Goal: Check status: Check status

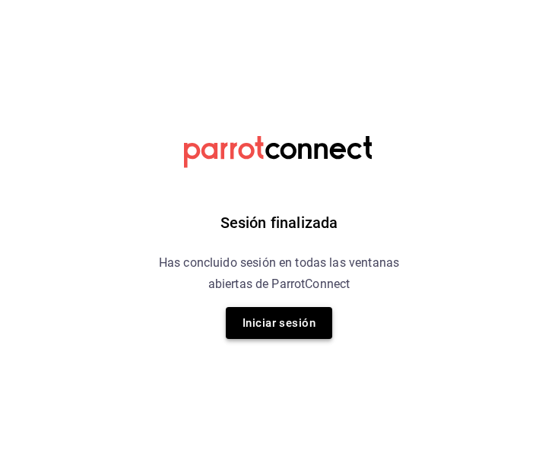
click at [268, 331] on button "Iniciar sesión" at bounding box center [279, 323] width 106 height 32
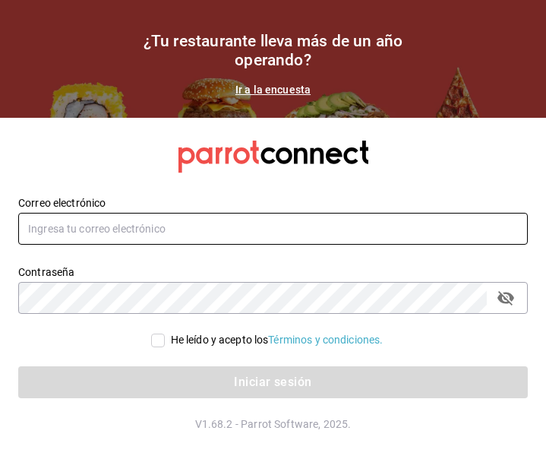
type input "admonmarnecdmx@gmail.com"
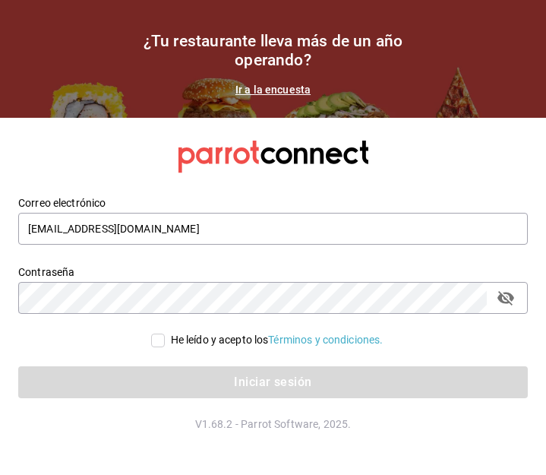
click at [154, 334] on input "He leído y acepto los Términos y condiciones." at bounding box center [158, 341] width 14 height 14
checkbox input "true"
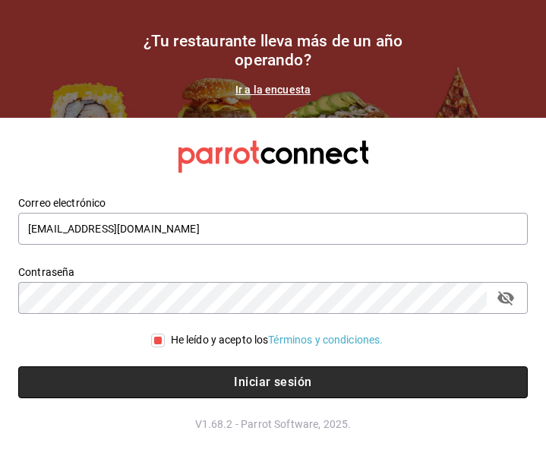
click at [164, 375] on button "Iniciar sesión" at bounding box center [273, 382] width 510 height 32
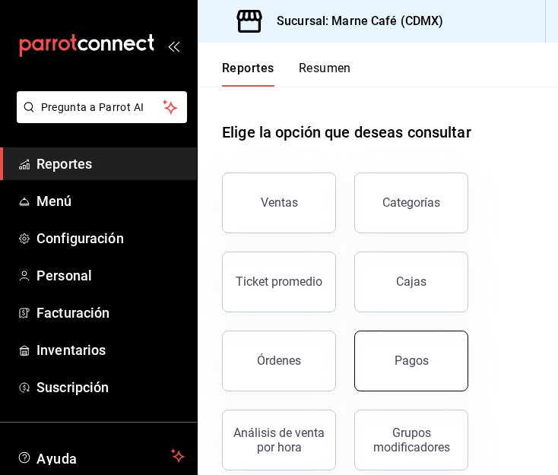
click at [392, 354] on button "Pagos" at bounding box center [411, 361] width 114 height 61
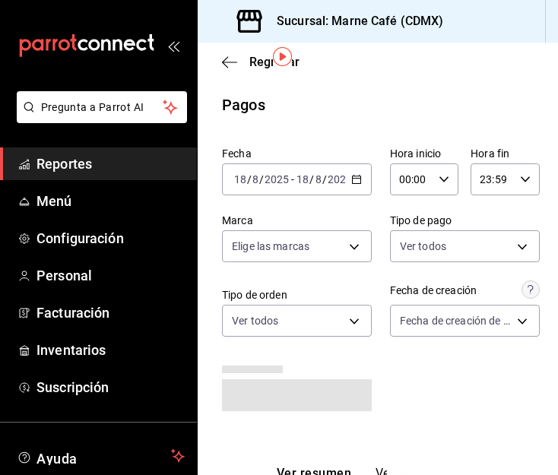
scroll to position [51, 0]
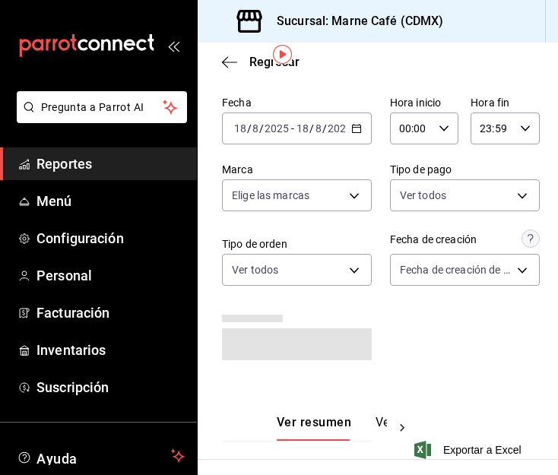
click at [353, 130] on icon "button" at bounding box center [356, 128] width 11 height 11
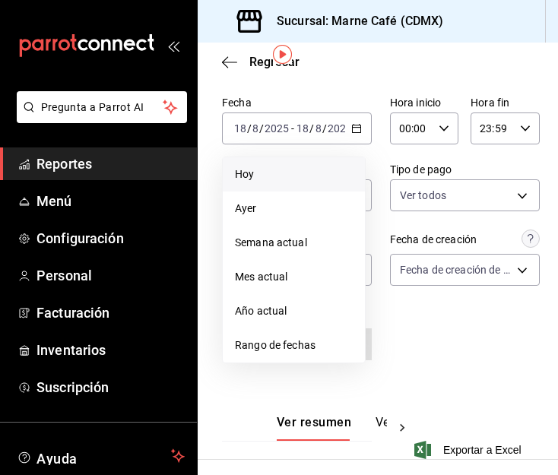
click at [305, 176] on span "Hoy" at bounding box center [294, 174] width 118 height 16
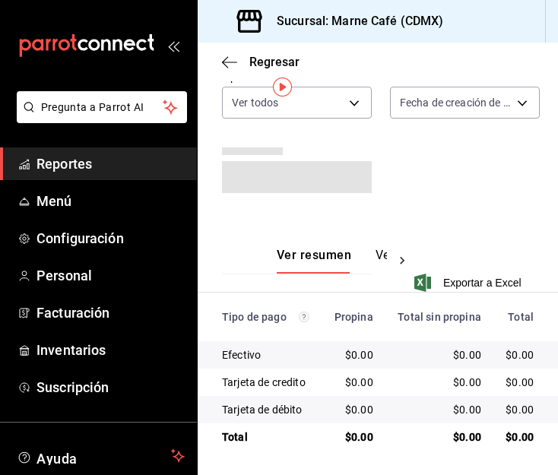
scroll to position [0, 0]
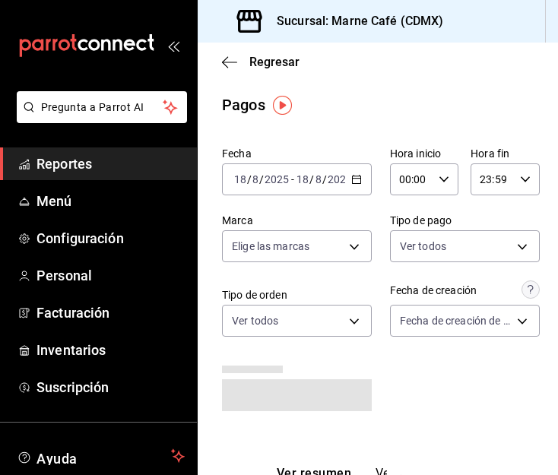
click at [351, 188] on div "[DATE] [DATE] - [DATE] [DATE]" at bounding box center [297, 179] width 150 height 32
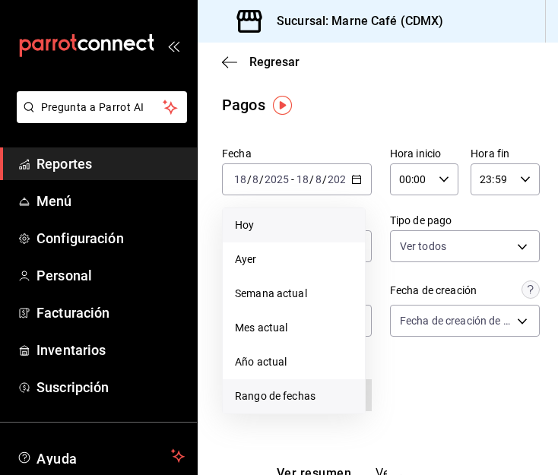
click at [292, 392] on span "Rango de fechas" at bounding box center [294, 396] width 118 height 16
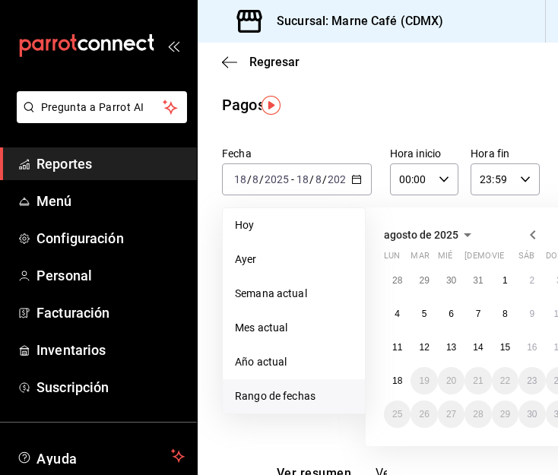
scroll to position [0, 11]
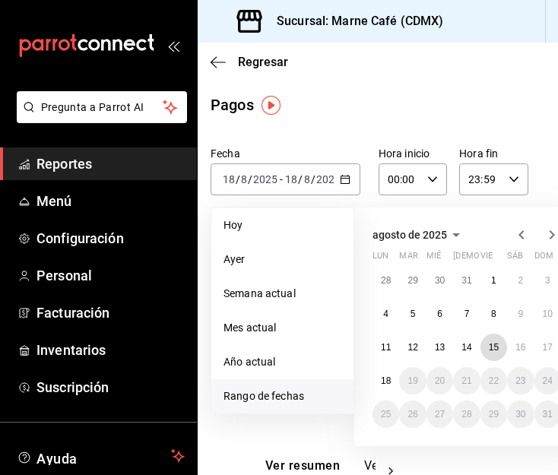
click at [496, 349] on abbr "15" at bounding box center [494, 347] width 10 height 11
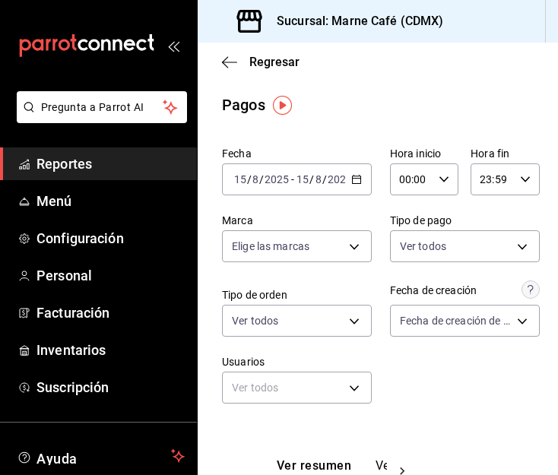
click at [352, 179] on \(Stroke\) "button" at bounding box center [356, 178] width 8 height 1
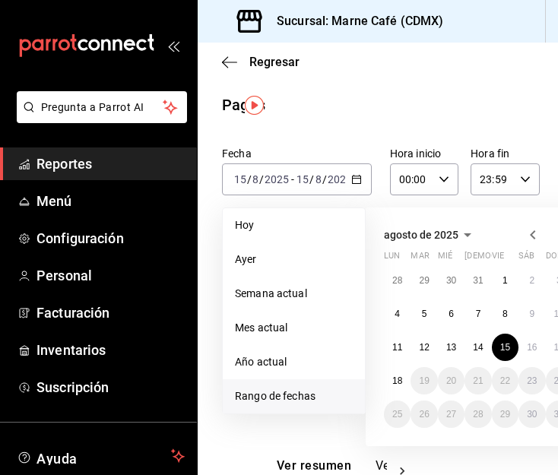
scroll to position [0, 85]
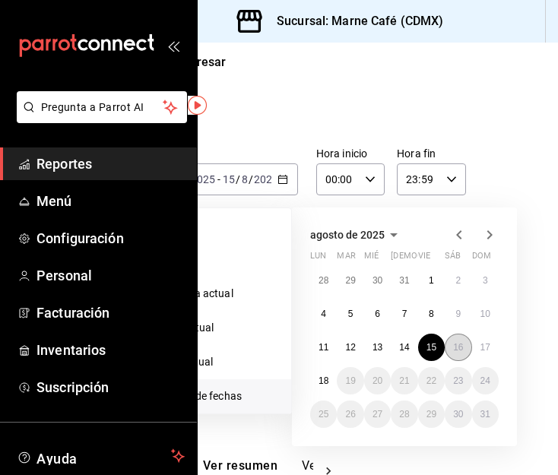
click at [453, 347] on abbr "16" at bounding box center [458, 347] width 10 height 11
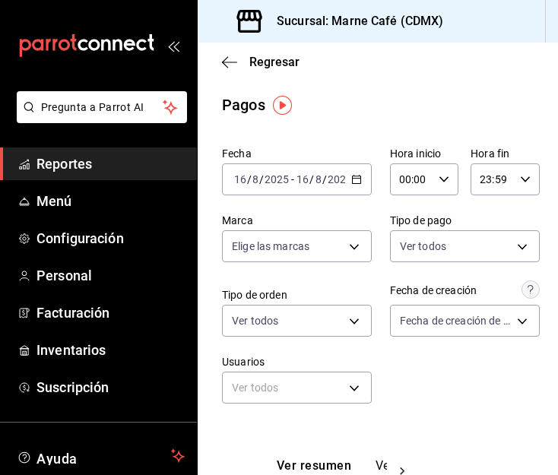
click at [356, 179] on div "[DATE] [DATE] - [DATE] [DATE]" at bounding box center [297, 179] width 150 height 32
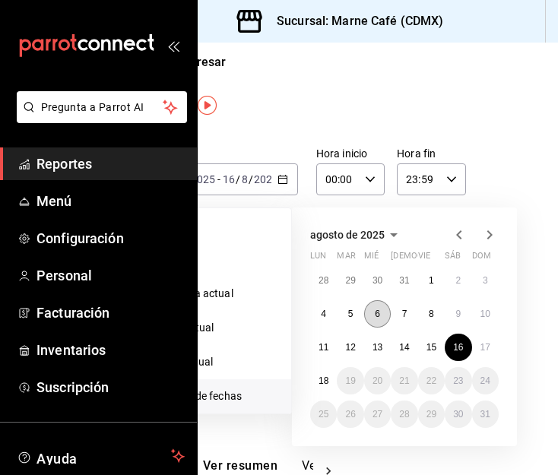
scroll to position [0, 85]
click at [480, 344] on abbr "17" at bounding box center [485, 347] width 10 height 11
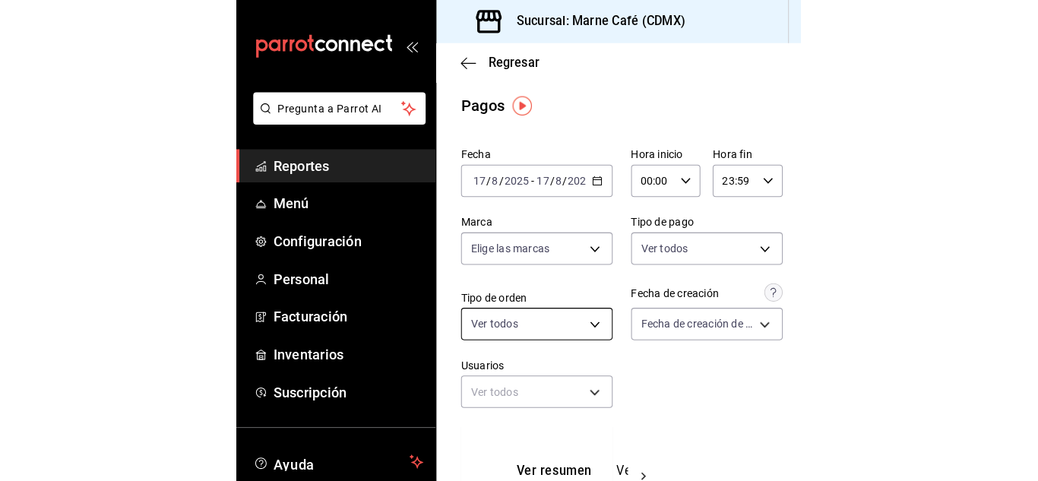
scroll to position [22, 0]
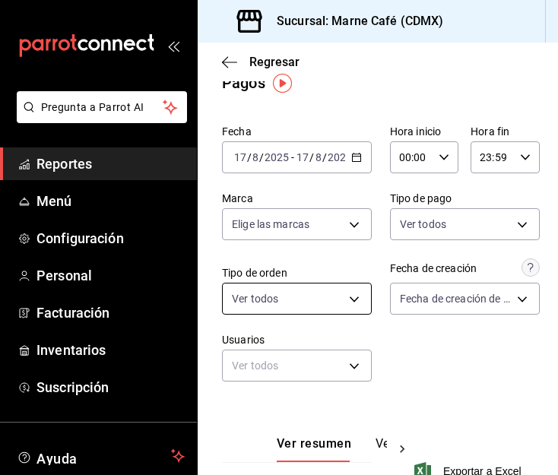
click at [353, 300] on body "Pregunta a Parrot AI Reportes Menú Configuración Personal Facturación Inventari…" at bounding box center [279, 237] width 558 height 475
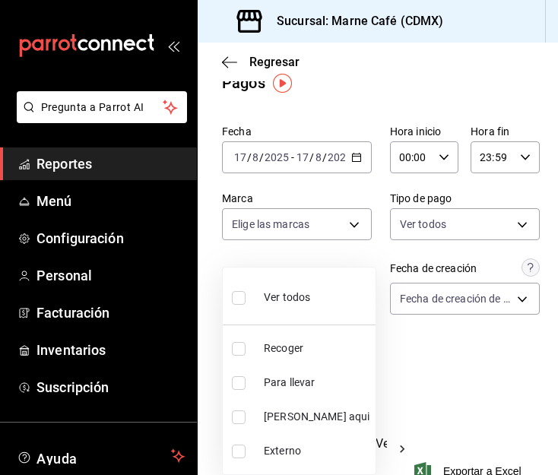
click at [321, 293] on li "Ver todos" at bounding box center [299, 296] width 153 height 45
type input "6afe0be4-ec68-4d41-98d3-56f985dcd8e6,ab075ad2-b1df-4867-9bae-1df73aa8fdc0,81a2c…"
checkbox input "true"
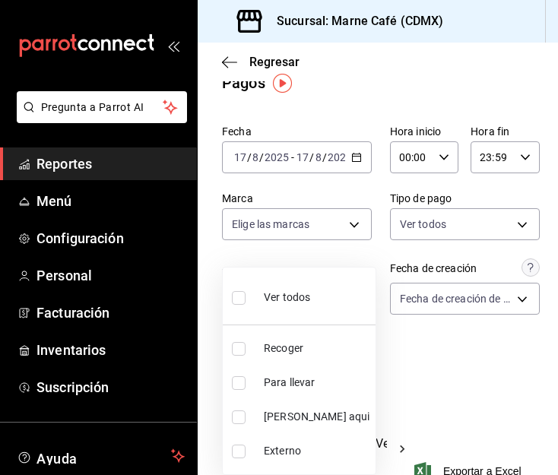
checkbox input "true"
click at [411, 342] on div at bounding box center [279, 237] width 558 height 475
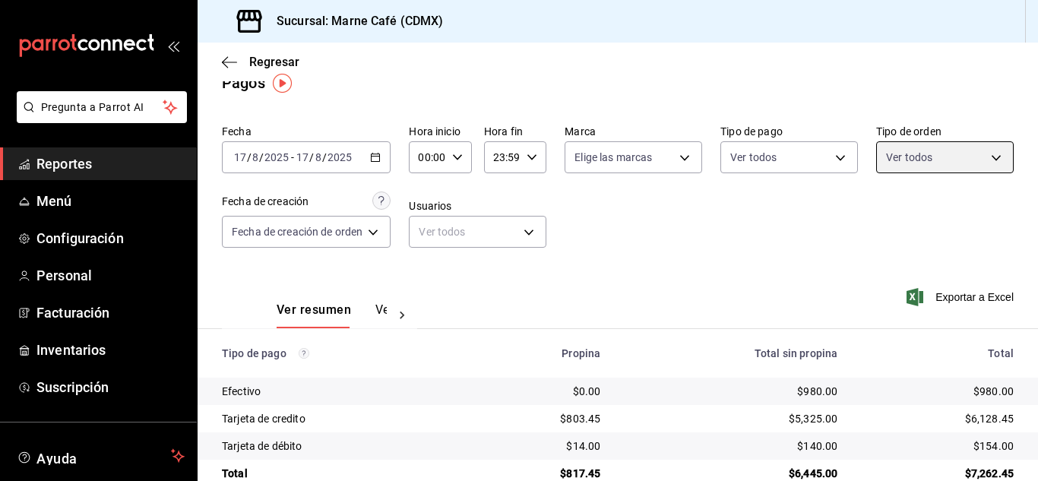
scroll to position [53, 0]
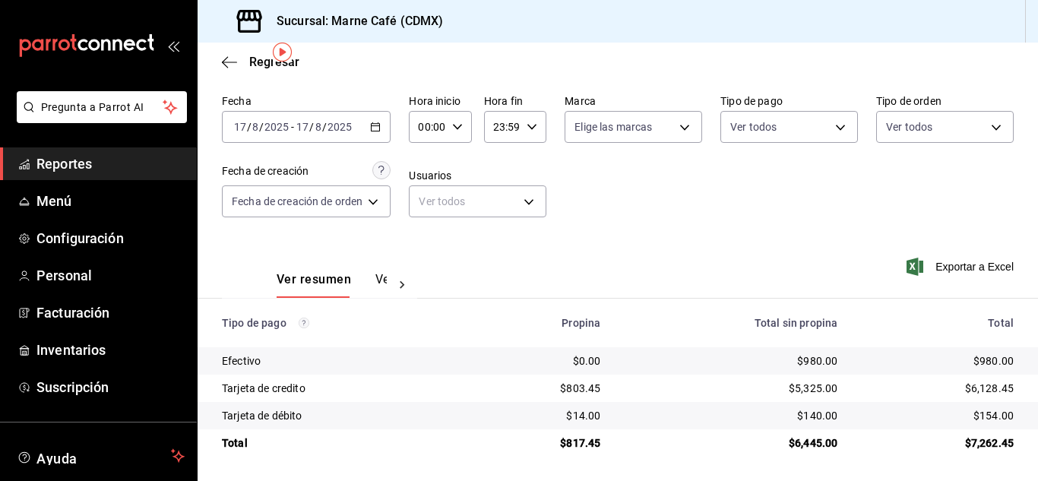
click at [378, 281] on button "Ver pagos" at bounding box center [403, 285] width 57 height 26
